Goal: Book appointment/travel/reservation

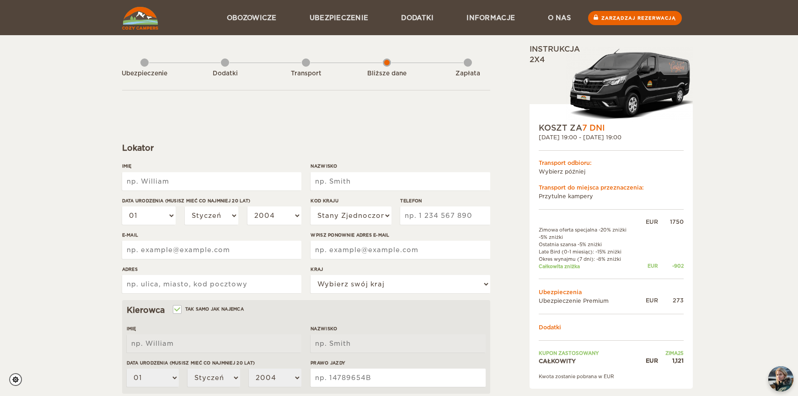
scroll to position [46, 0]
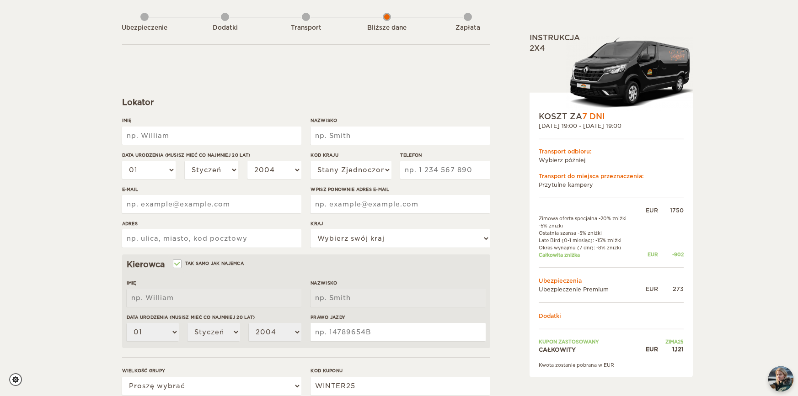
drag, startPoint x: 310, startPoint y: 34, endPoint x: 310, endPoint y: 28, distance: 5.9
click at [310, 34] on div "Ubezpieczenie Dodatki Transport Bliższe dane Zapłata" at bounding box center [306, 22] width 368 height 46
click at [310, 28] on font "Transport" at bounding box center [306, 27] width 31 height 7
click at [308, 26] on font "Transport" at bounding box center [306, 27] width 31 height 7
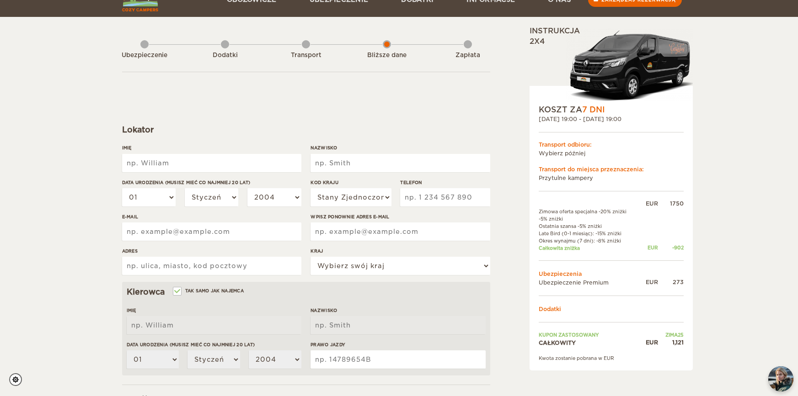
scroll to position [0, 0]
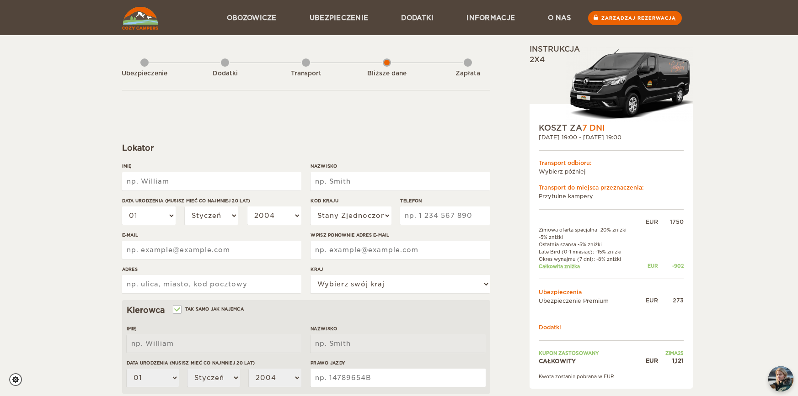
click at [304, 72] on font "Transport" at bounding box center [306, 73] width 31 height 7
click at [304, 64] on div "Transport" at bounding box center [306, 71] width 8 height 37
click at [308, 66] on div "Transport" at bounding box center [306, 71] width 8 height 37
click at [226, 70] on font "Dodatki" at bounding box center [225, 73] width 25 height 7
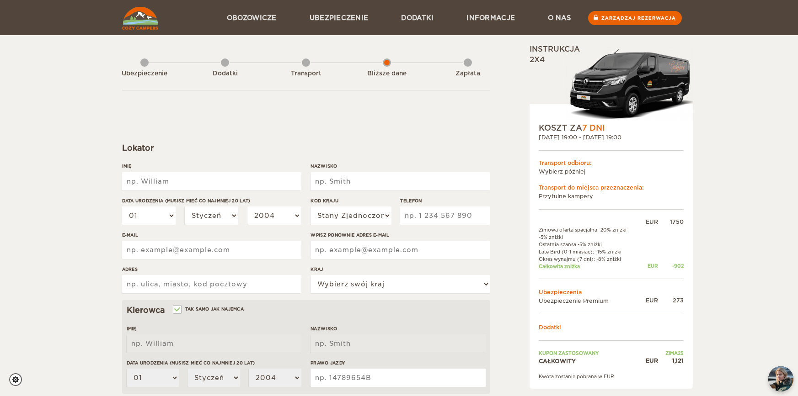
click at [304, 70] on font "Transport" at bounding box center [306, 73] width 31 height 7
click at [308, 67] on div "Transport" at bounding box center [306, 71] width 8 height 37
click at [307, 68] on div "Transport" at bounding box center [306, 71] width 8 height 37
drag, startPoint x: 253, startPoint y: 64, endPoint x: 229, endPoint y: 66, distance: 24.8
click at [252, 64] on div "Ubezpieczenie Dodatki Transport Bliższe dane Zapłata" at bounding box center [306, 67] width 368 height 46
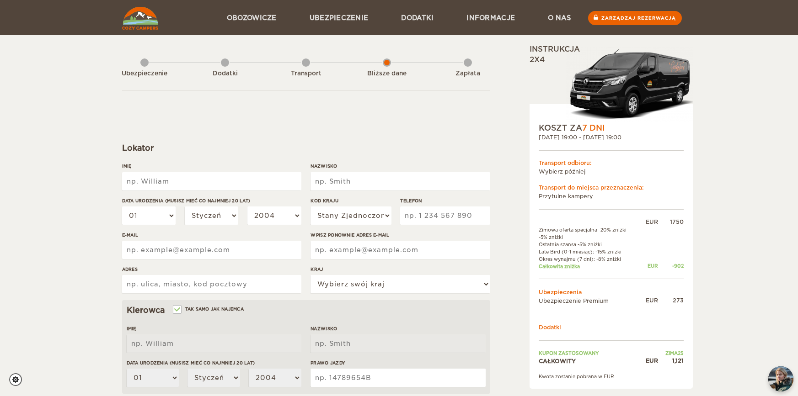
click at [219, 66] on div "Ubezpieczenie Dodatki Transport Bliższe dane Zapłata" at bounding box center [306, 67] width 368 height 46
click at [134, 72] on font "Ubezpieczenie" at bounding box center [145, 73] width 46 height 7
click at [580, 170] on font "Wybierz później" at bounding box center [562, 171] width 47 height 7
click at [576, 197] on font "Przytulne kampery" at bounding box center [566, 196] width 54 height 7
click at [559, 159] on div "Transport odbioru:" at bounding box center [611, 163] width 145 height 8
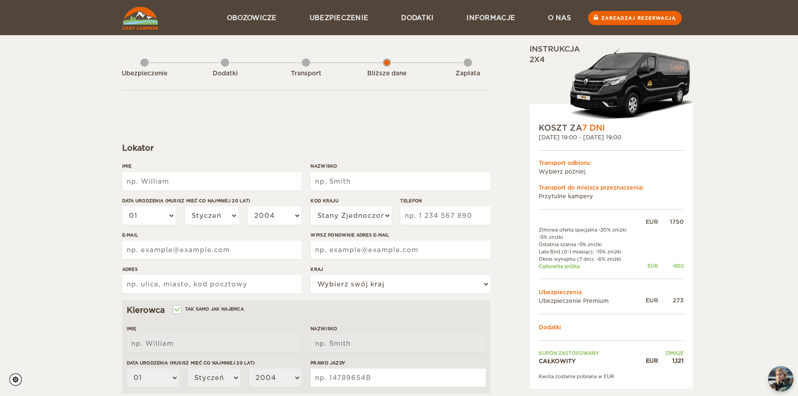
click at [308, 67] on div "Transport" at bounding box center [306, 71] width 8 height 37
